Goal: Task Accomplishment & Management: Manage account settings

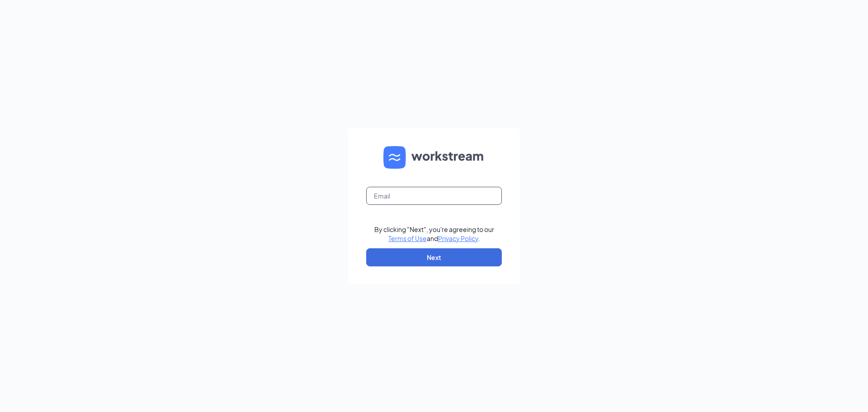
click at [397, 200] on input "text" at bounding box center [434, 196] width 136 height 18
type input "blancagareca12@gmail.com"
click at [478, 258] on button "Next" at bounding box center [434, 257] width 136 height 18
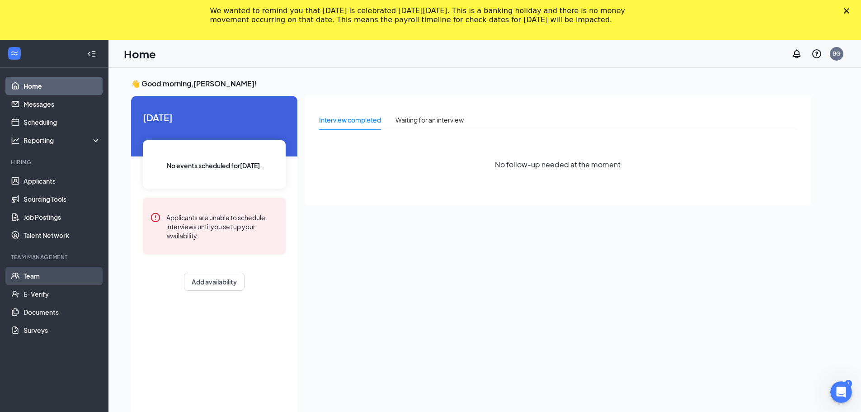
click at [36, 277] on link "Team" at bounding box center [62, 276] width 77 height 18
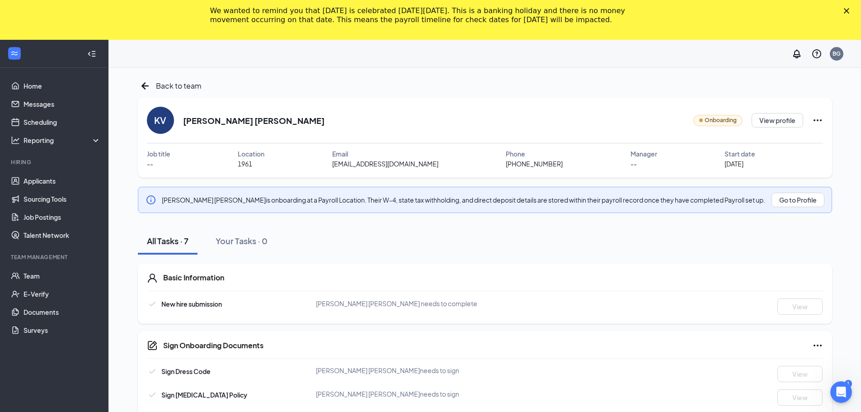
click at [821, 120] on icon "Ellipses" at bounding box center [818, 120] width 8 height 2
click at [772, 142] on div "Share onboarding link" at bounding box center [790, 141] width 129 height 9
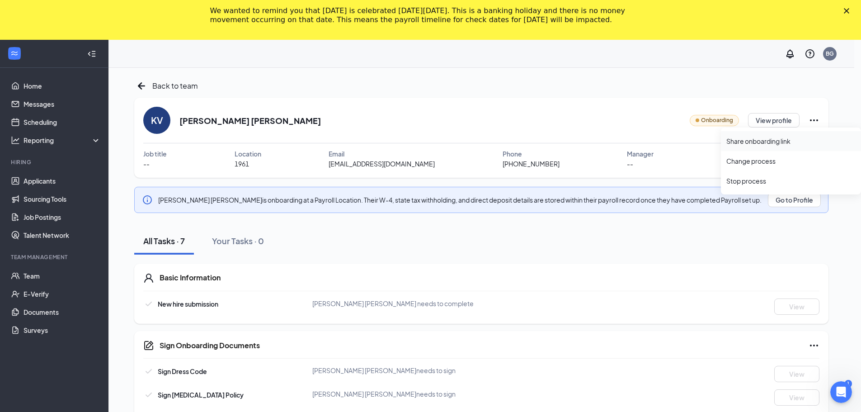
type textarea "Hi Keyla Vanessa, This is a gentle reminder to complete your onboarding before …"
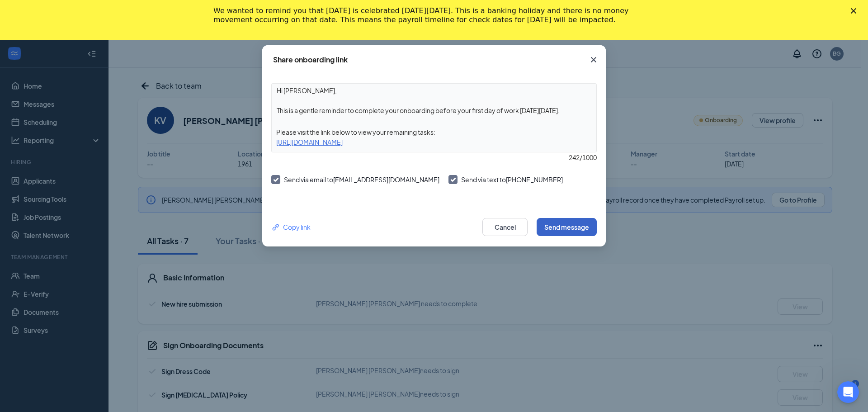
click at [585, 230] on button "Send message" at bounding box center [567, 227] width 60 height 18
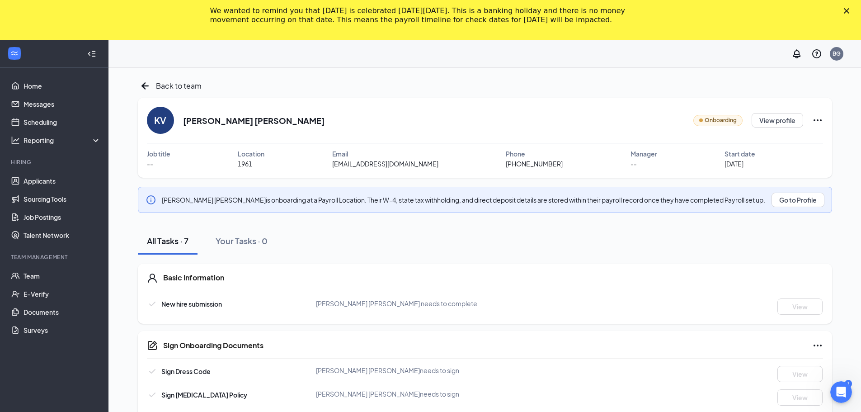
click at [719, 122] on span "Onboarding" at bounding box center [721, 120] width 32 height 9
click at [248, 247] on button "Your Tasks · 0" at bounding box center [242, 240] width 70 height 27
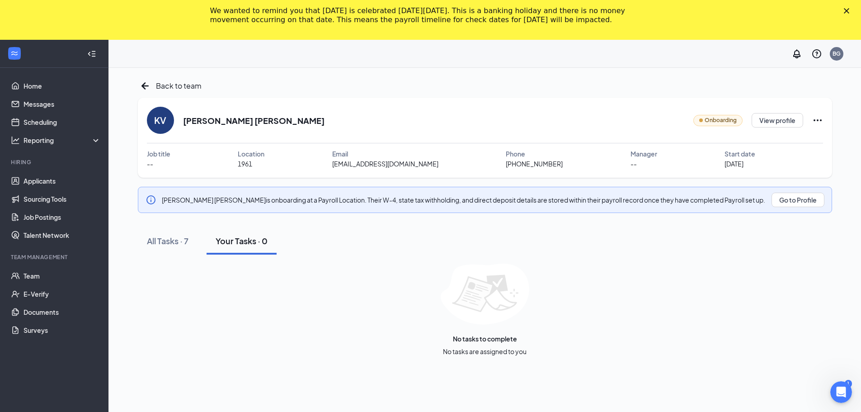
drag, startPoint x: 193, startPoint y: 237, endPoint x: 145, endPoint y: 256, distance: 51.0
click at [146, 256] on div "All Tasks · 7 Your Tasks · 0 No tasks to complete No tasks are assigned to you" at bounding box center [485, 291] width 694 height 128
click at [182, 233] on button "All Tasks · 7" at bounding box center [168, 240] width 60 height 27
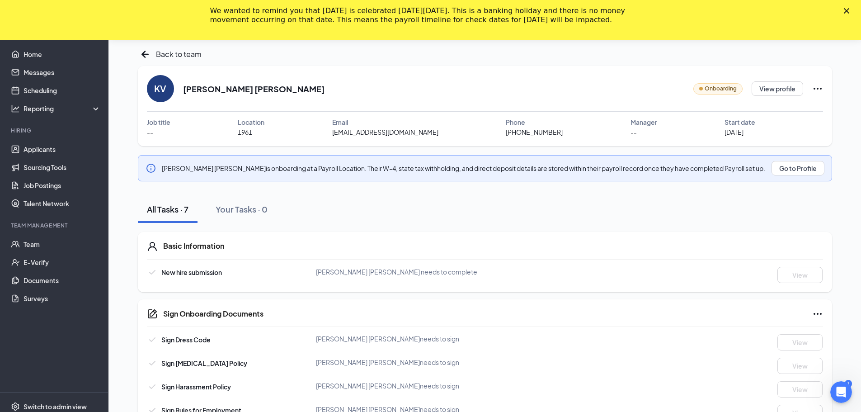
scroll to position [151, 0]
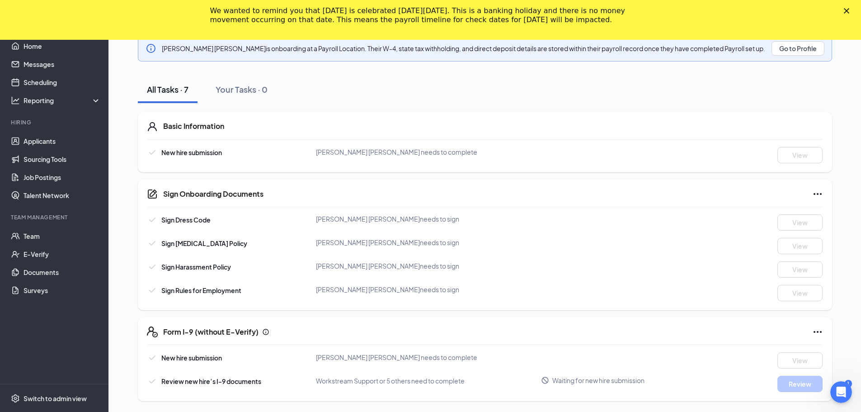
drag, startPoint x: 268, startPoint y: 188, endPoint x: 264, endPoint y: 190, distance: 4.7
click at [264, 190] on div "Sign Onboarding Documents Sign Dress Code Keyla Vanessa Vanessa Menjivar Reyes …" at bounding box center [485, 244] width 694 height 131
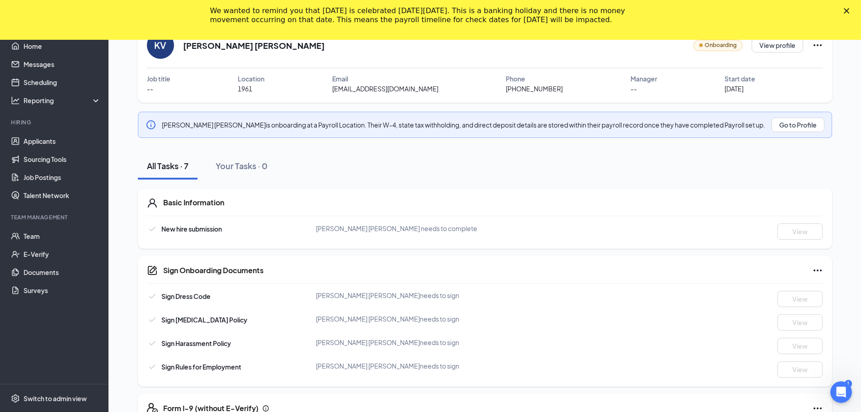
scroll to position [0, 0]
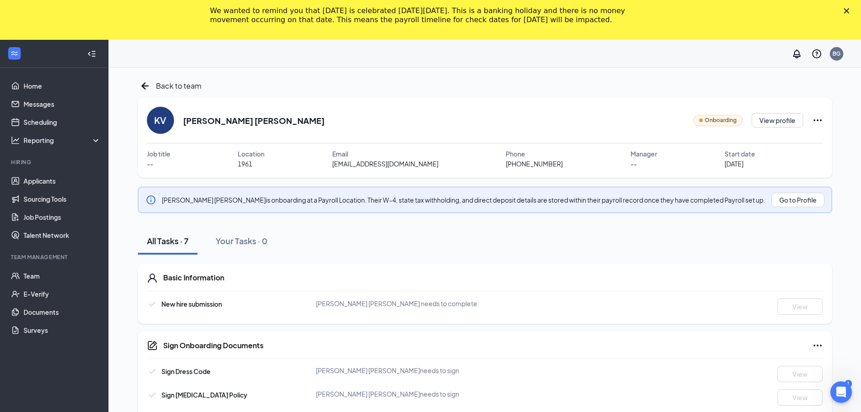
click at [855, 7] on div "We wanted to remind you that Labor Day is celebrated on Monday, September 1, 20…" at bounding box center [430, 16] width 861 height 24
click at [850, 12] on div "We wanted to remind you that Labor Day is celebrated on Monday, September 1, 20…" at bounding box center [430, 16] width 861 height 24
click at [849, 12] on polygon "Close" at bounding box center [846, 10] width 5 height 5
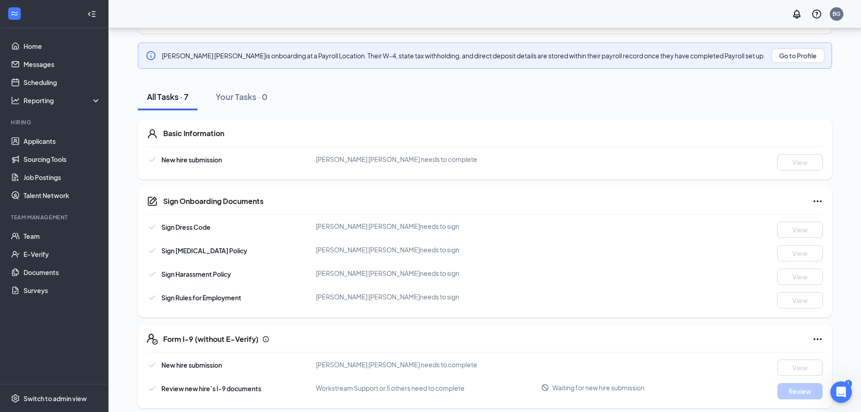
scroll to position [112, 0]
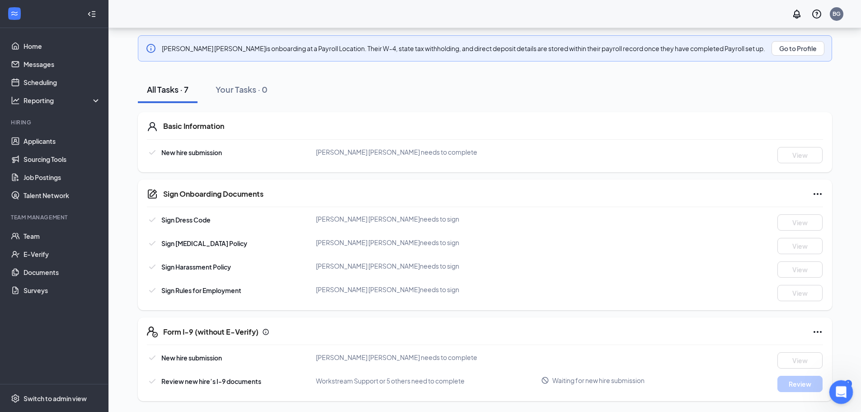
click at [850, 300] on body "Home Messages Scheduling Reporting Hiring Applicants Sourcing Tools Job Posting…" at bounding box center [430, 94] width 861 height 412
click at [820, 333] on icon "Ellipses" at bounding box center [817, 331] width 11 height 11
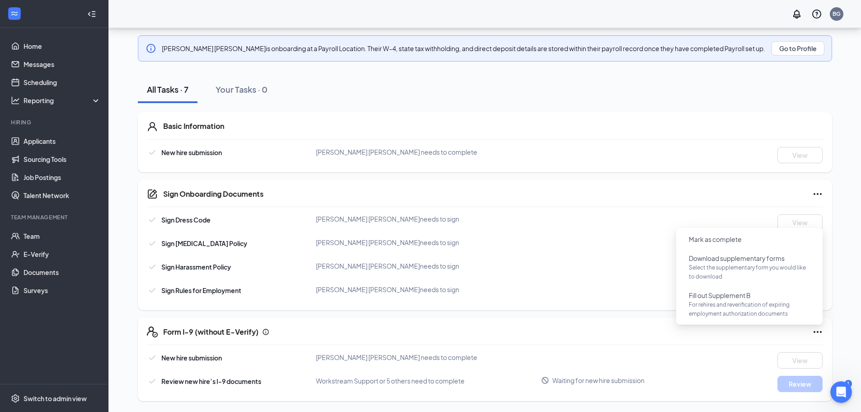
click at [557, 216] on div "Sign Dress Code Keyla Vanessa Vanessa Menjivar Reyes needs to sign View" at bounding box center [485, 222] width 676 height 16
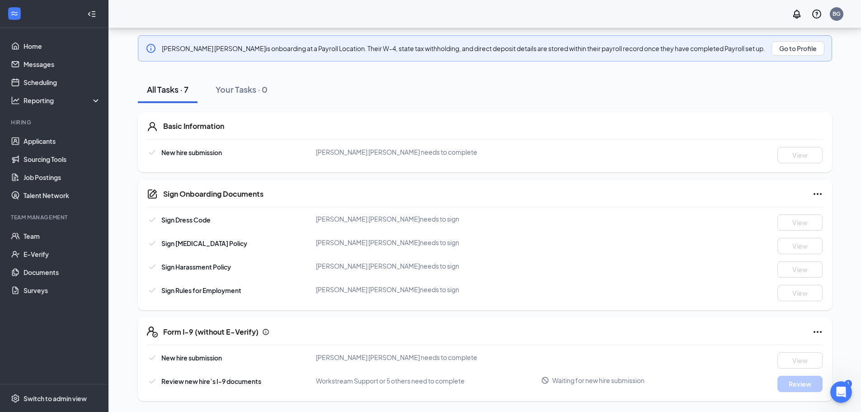
click at [816, 196] on icon "Ellipses" at bounding box center [817, 194] width 11 height 11
click at [817, 196] on icon "Ellipses" at bounding box center [817, 194] width 11 height 11
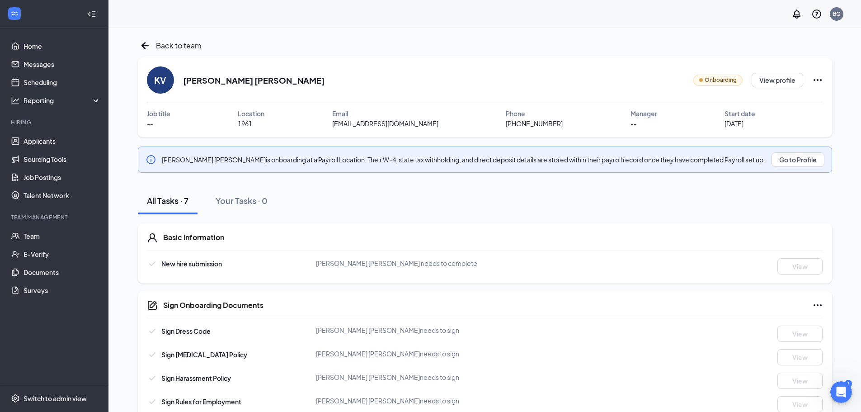
scroll to position [0, 0]
click at [59, 269] on link "Documents" at bounding box center [62, 272] width 77 height 18
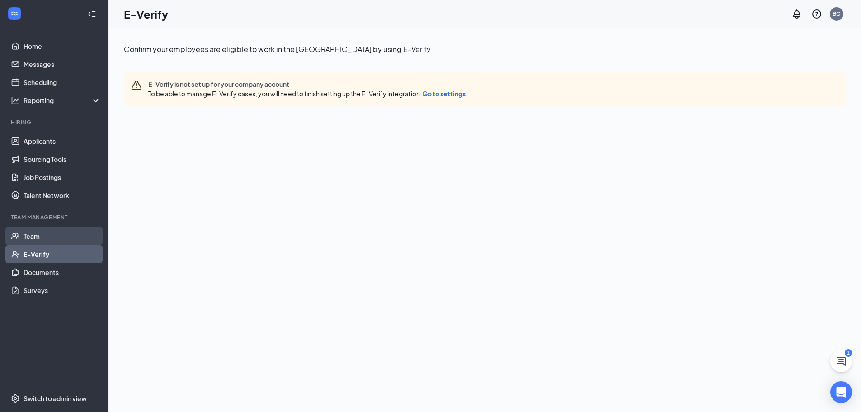
click at [41, 240] on link "Team" at bounding box center [62, 236] width 77 height 18
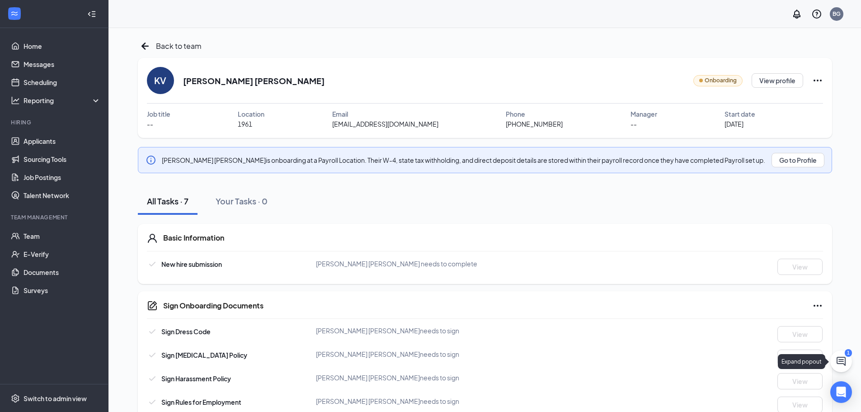
click at [845, 359] on icon "ChatActive" at bounding box center [841, 361] width 9 height 9
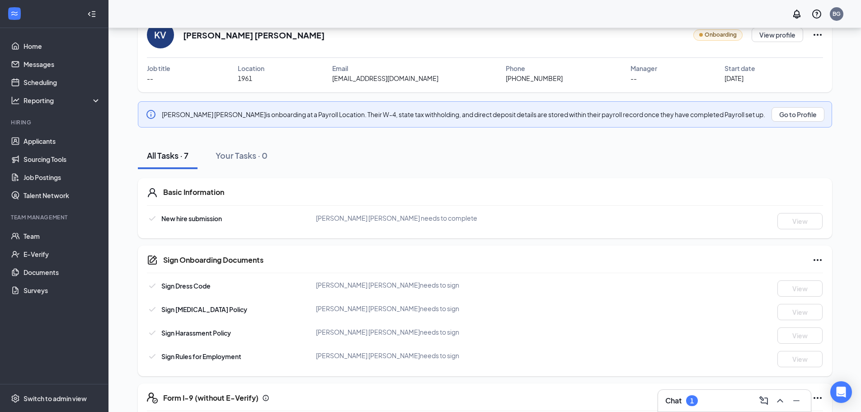
scroll to position [112, 0]
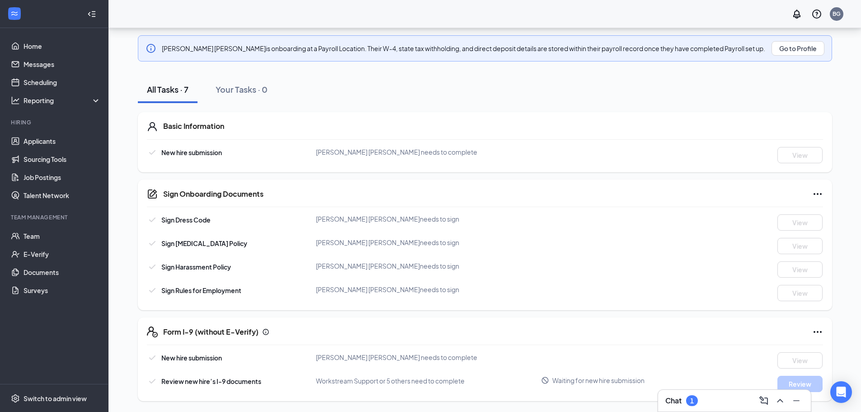
click at [712, 403] on div "Chat 1" at bounding box center [734, 400] width 138 height 14
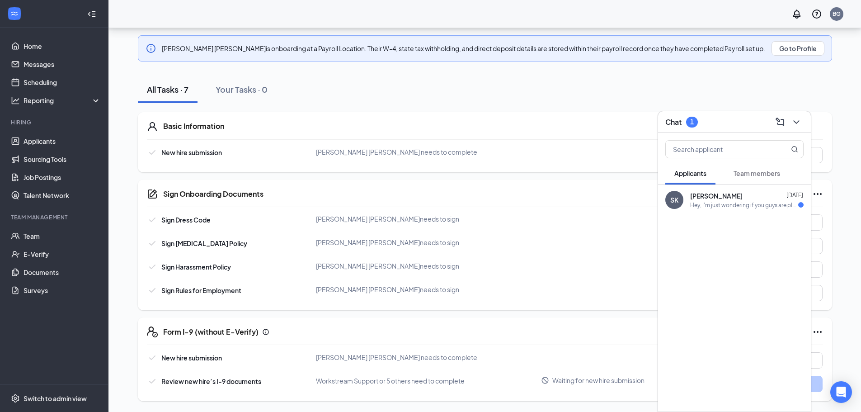
click at [768, 205] on div "Hey, I'm just wondering if you guys are planning on having an interview. I put …" at bounding box center [744, 205] width 108 height 8
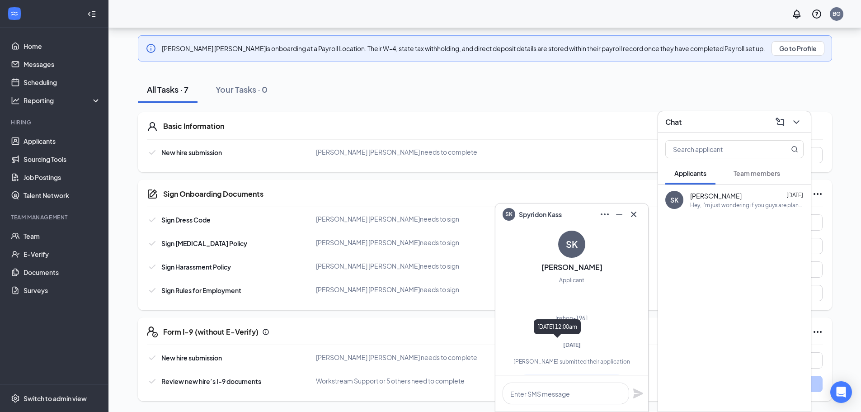
scroll to position [-169, 0]
click at [637, 216] on icon "Cross" at bounding box center [633, 214] width 11 height 11
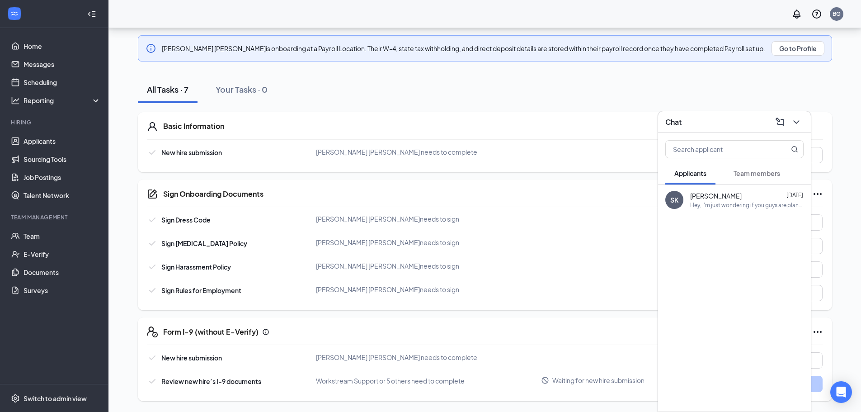
click at [753, 178] on button "Team members" at bounding box center [757, 173] width 65 height 23
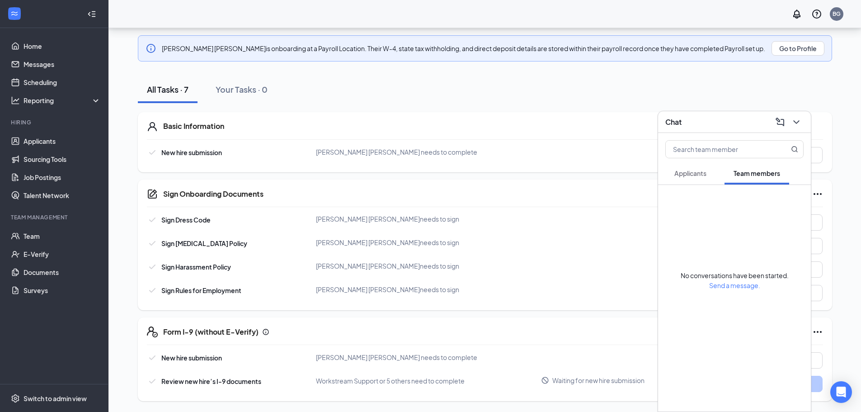
click at [685, 175] on span "Applicants" at bounding box center [691, 173] width 32 height 8
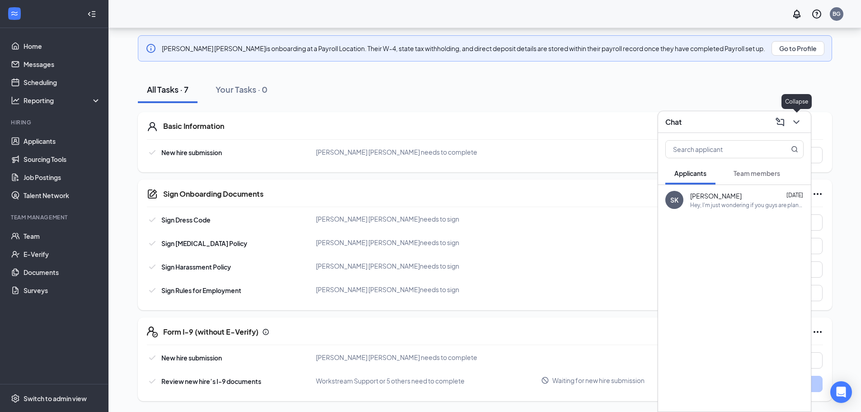
click at [797, 123] on icon "ChevronDown" at bounding box center [796, 122] width 6 height 4
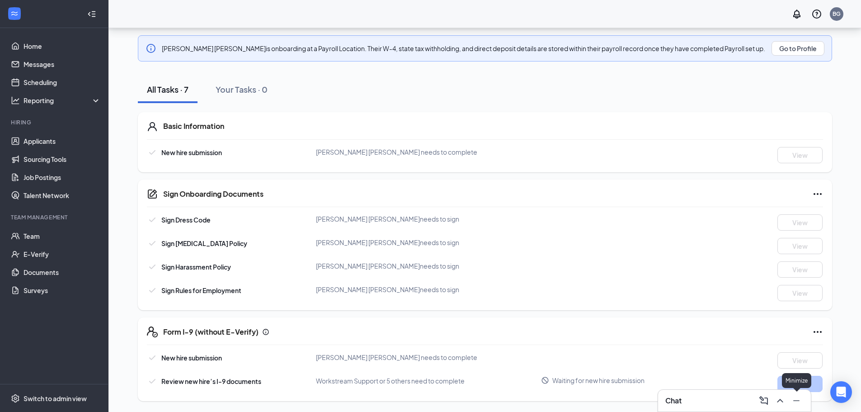
click at [797, 402] on icon "Minimize" at bounding box center [796, 400] width 11 height 11
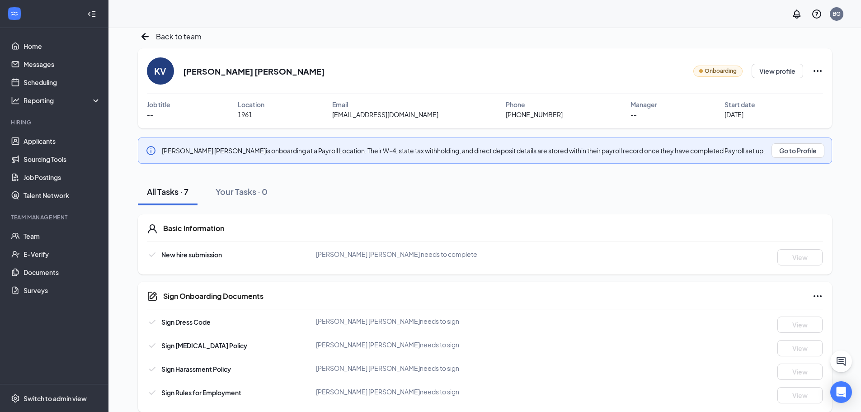
scroll to position [0, 0]
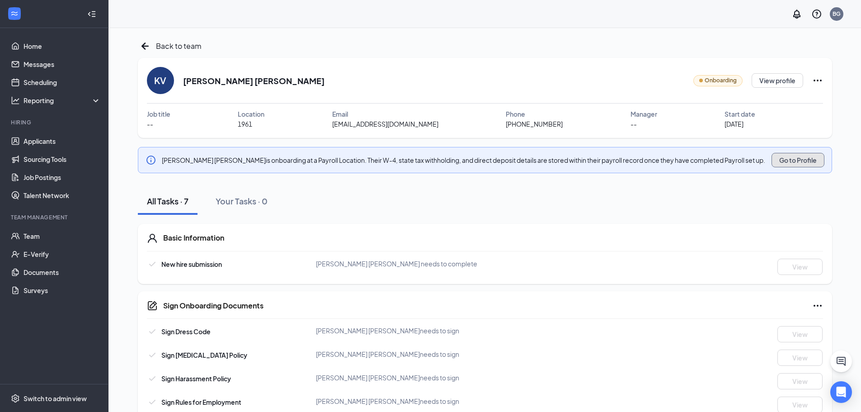
click at [801, 164] on button "Go to Profile" at bounding box center [798, 160] width 53 height 14
click at [154, 49] on div "Back to team member profile" at bounding box center [197, 46] width 118 height 14
click at [148, 47] on icon "ArrowLeftNew" at bounding box center [144, 45] width 7 height 7
